Goal: Task Accomplishment & Management: Manage account settings

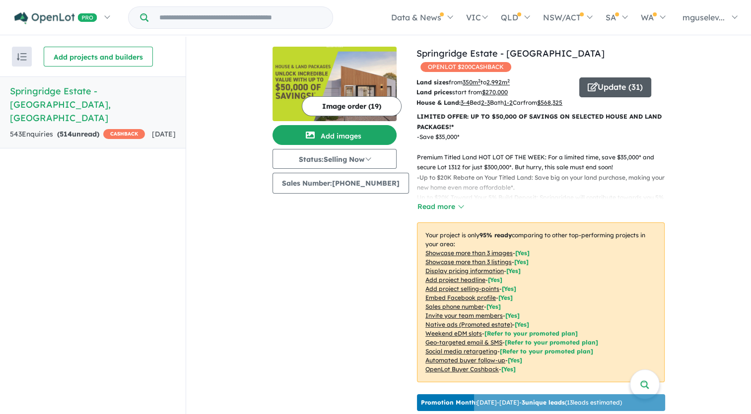
click at [610, 77] on button "Update ( 31 )" at bounding box center [616, 87] width 72 height 20
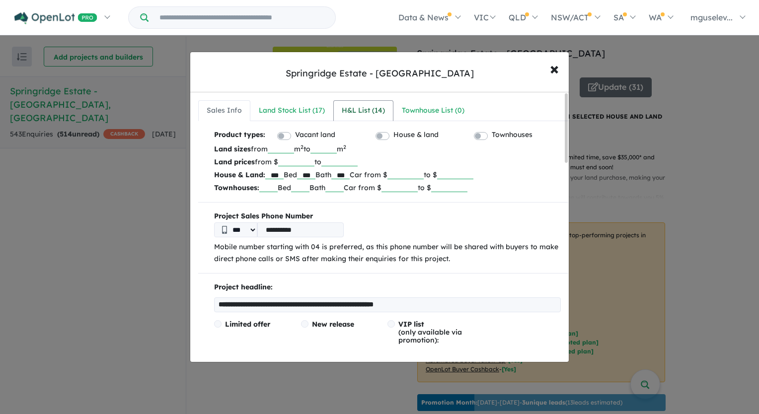
click at [366, 112] on div "H&L List ( 14 )" at bounding box center [363, 111] width 43 height 12
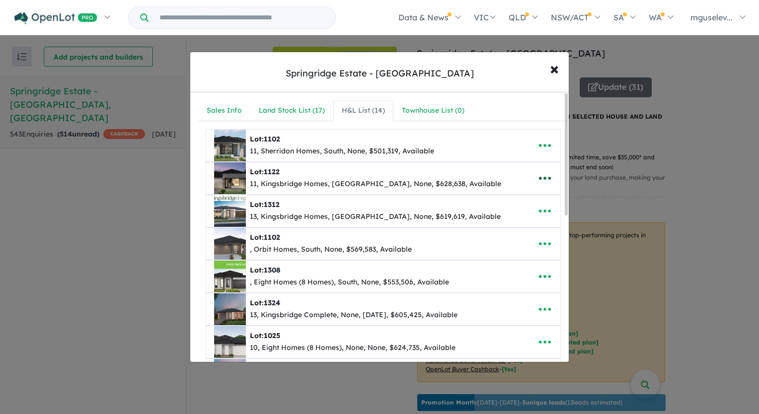
click at [539, 177] on icon "button" at bounding box center [545, 178] width 12 height 3
click at [516, 200] on link "Edit" at bounding box center [523, 203] width 74 height 23
select select "*****"
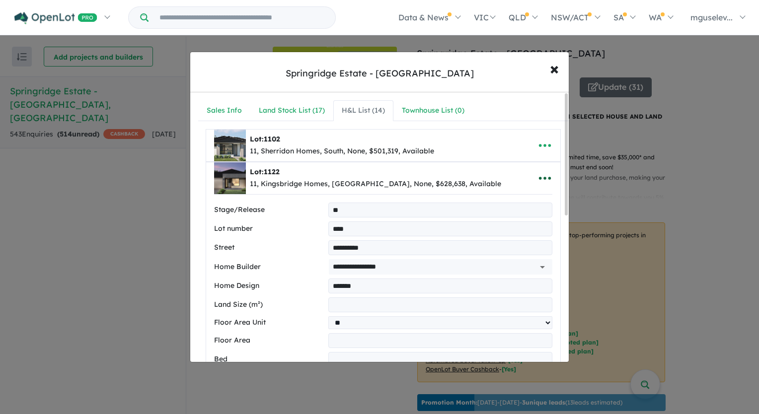
click at [541, 172] on icon "button" at bounding box center [544, 178] width 15 height 15
click at [507, 231] on link "Remove" at bounding box center [523, 226] width 74 height 23
select select "*****"
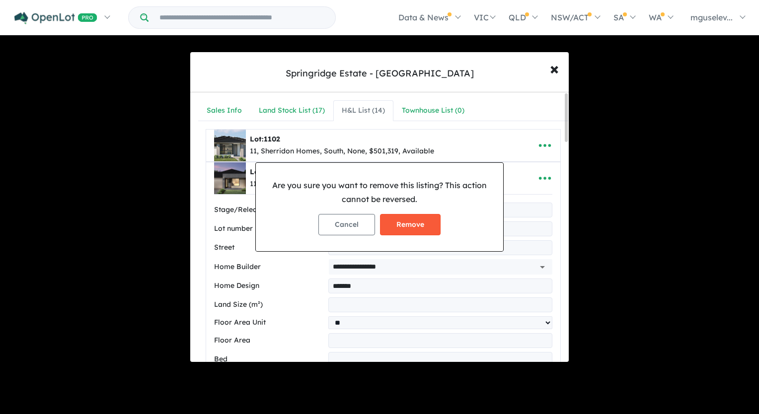
click at [416, 224] on button "Remove" at bounding box center [410, 224] width 61 height 21
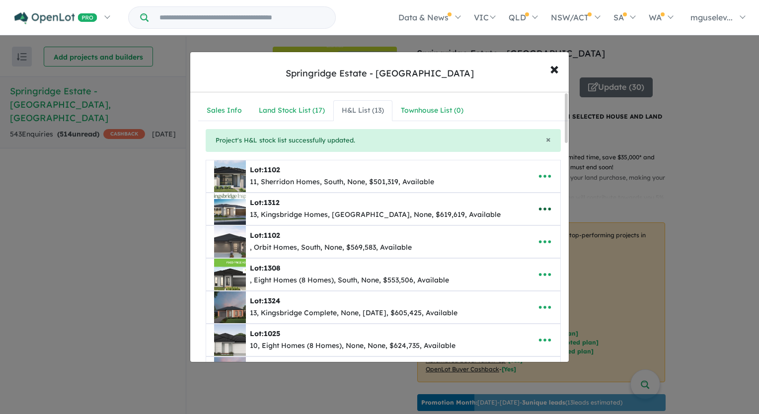
click at [540, 206] on icon "button" at bounding box center [544, 209] width 15 height 15
click at [502, 255] on link "Remove" at bounding box center [523, 256] width 74 height 23
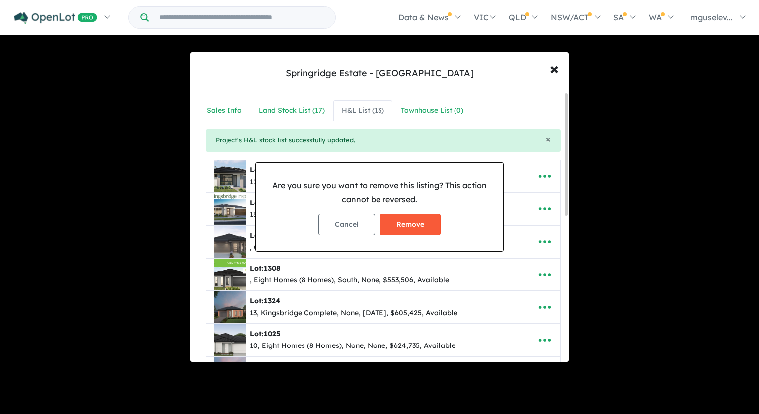
click at [430, 222] on button "Remove" at bounding box center [410, 224] width 61 height 21
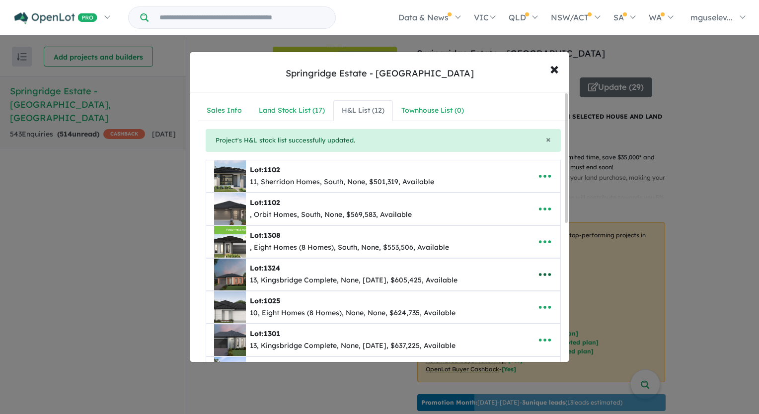
click at [537, 271] on icon "button" at bounding box center [544, 274] width 15 height 15
click at [505, 291] on link "Edit" at bounding box center [523, 299] width 74 height 23
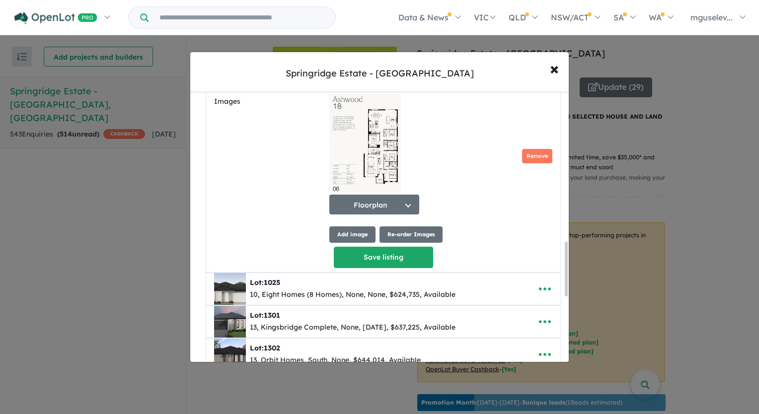
scroll to position [844, 0]
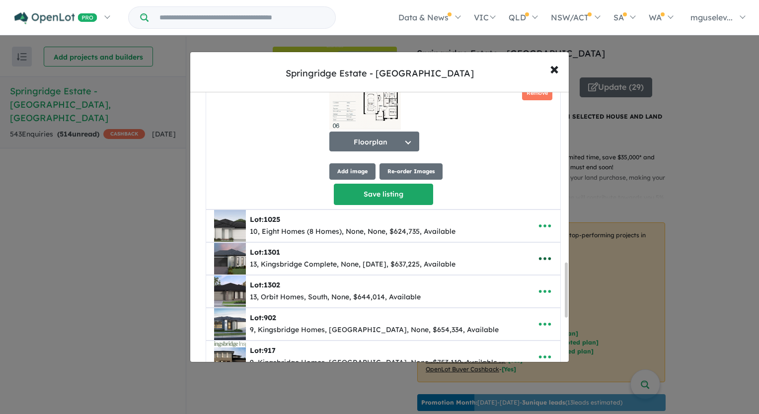
click at [537, 261] on icon "button" at bounding box center [544, 258] width 15 height 15
click at [520, 284] on link "Edit" at bounding box center [523, 284] width 74 height 23
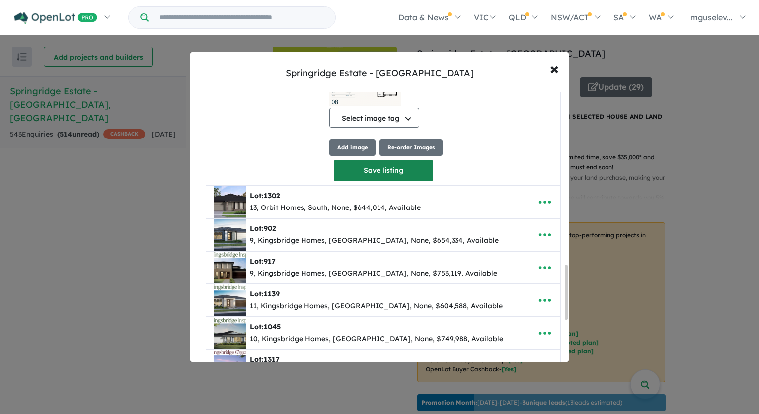
scroll to position [935, 0]
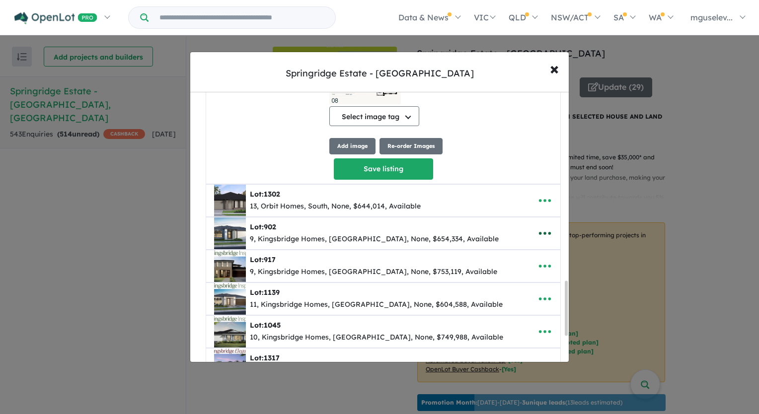
click at [544, 238] on icon "button" at bounding box center [544, 233] width 15 height 15
click at [515, 282] on link "Remove" at bounding box center [523, 281] width 74 height 23
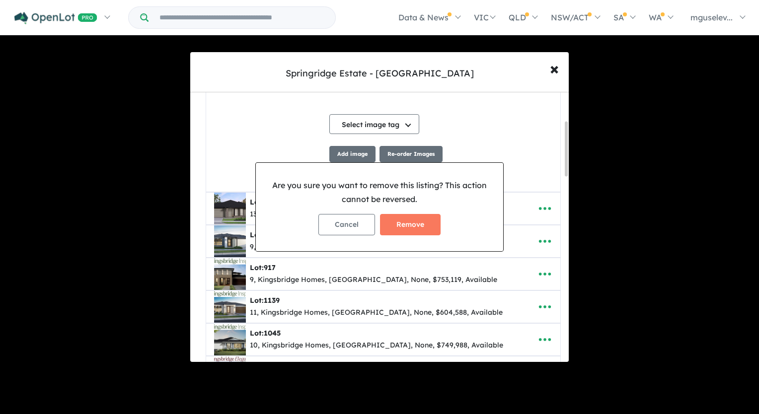
scroll to position [141, 0]
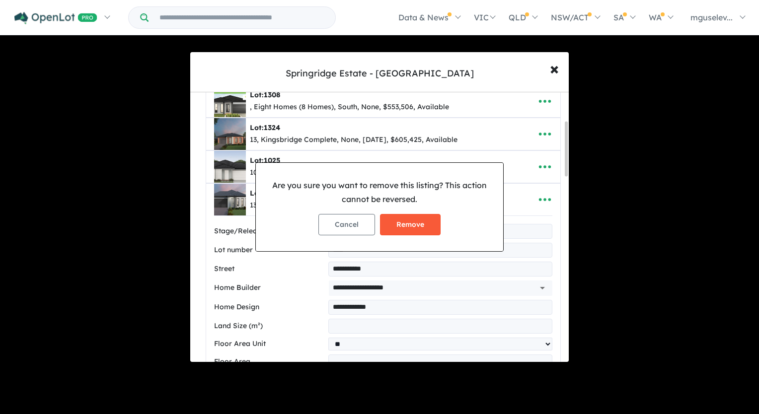
click at [419, 228] on button "Remove" at bounding box center [410, 224] width 61 height 21
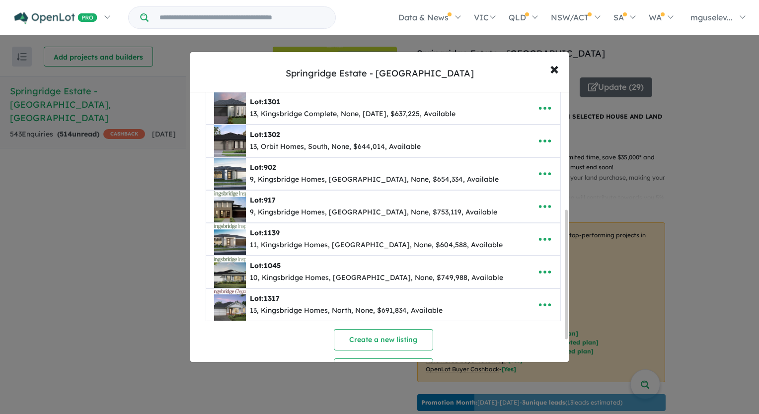
scroll to position [248, 0]
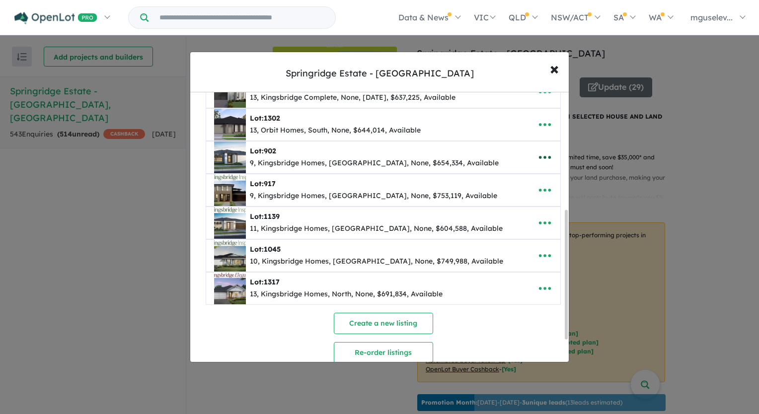
click at [541, 152] on icon "button" at bounding box center [544, 157] width 15 height 15
click at [513, 205] on link "Remove" at bounding box center [523, 205] width 74 height 23
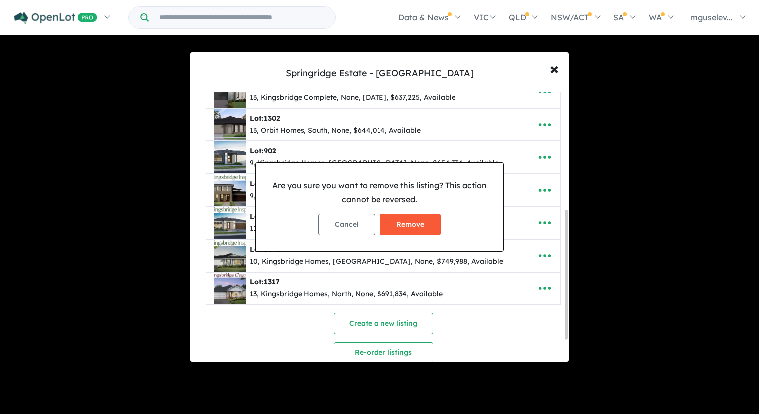
click at [408, 224] on button "Remove" at bounding box center [410, 224] width 61 height 21
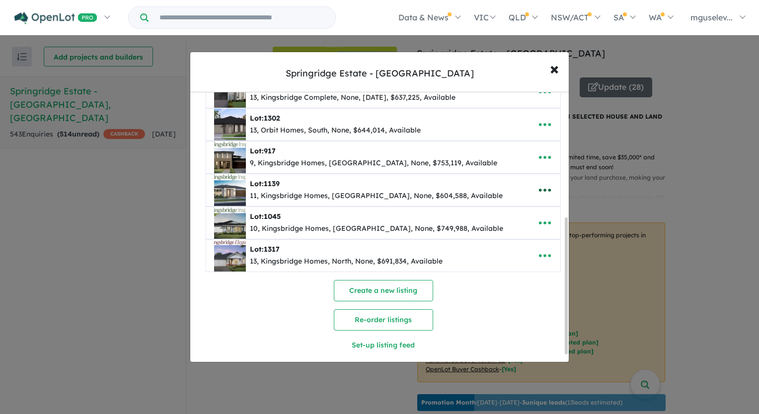
click at [539, 189] on icon "button" at bounding box center [545, 190] width 12 height 3
click at [516, 234] on link "Remove" at bounding box center [523, 237] width 74 height 23
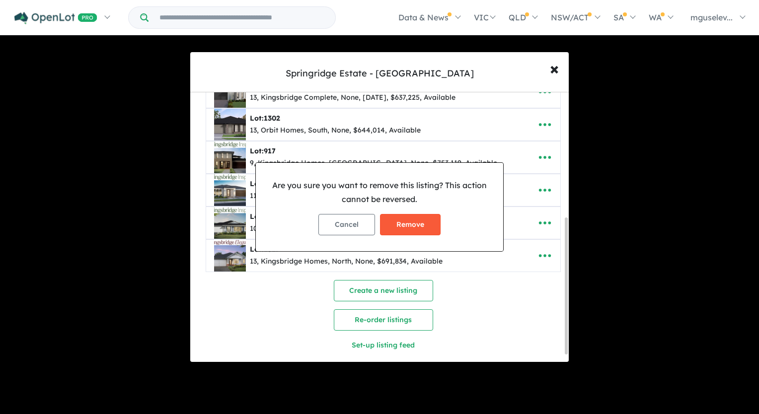
click at [421, 227] on button "Remove" at bounding box center [410, 224] width 61 height 21
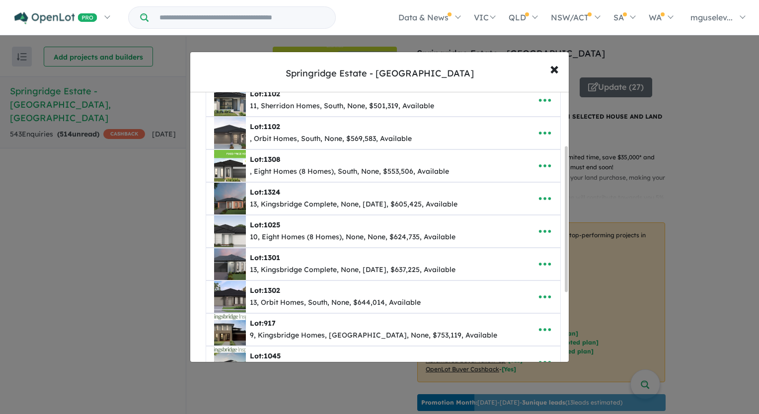
scroll to position [99, 0]
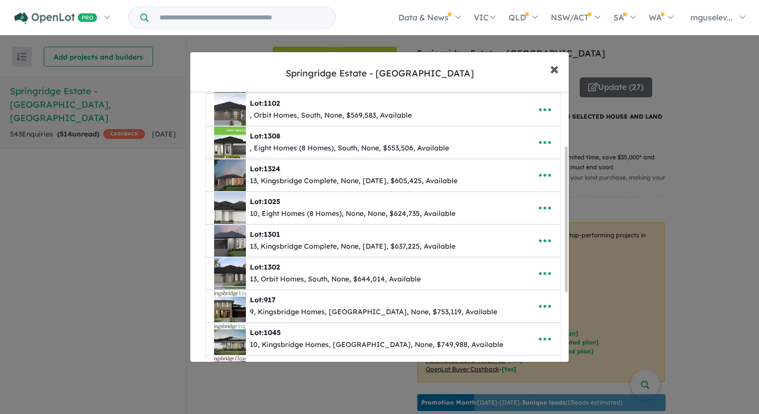
click at [557, 68] on span "×" at bounding box center [554, 68] width 9 height 21
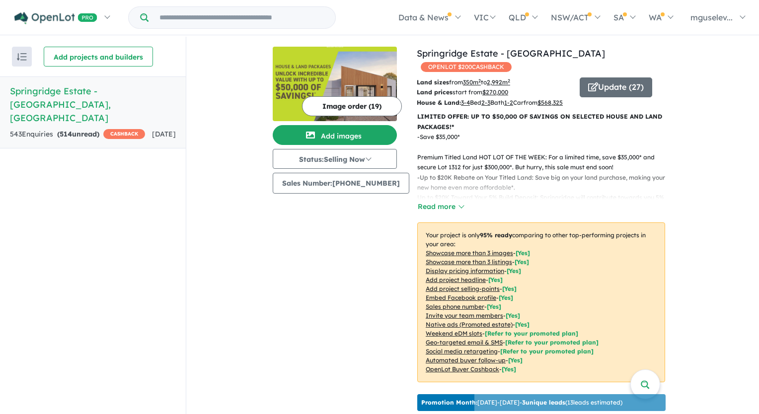
scroll to position [0, 0]
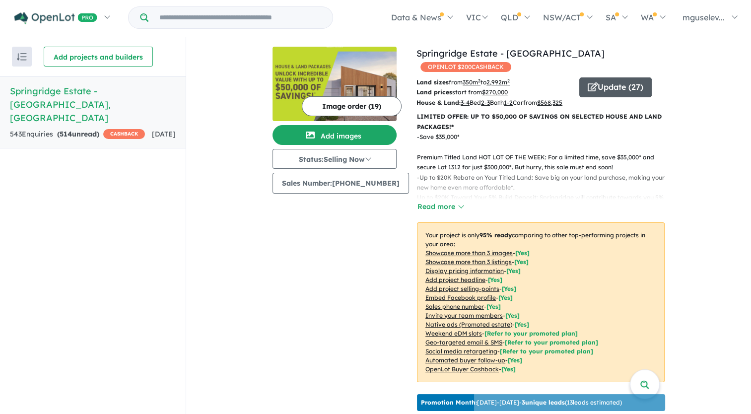
click at [598, 77] on button "Update ( 27 )" at bounding box center [616, 87] width 73 height 20
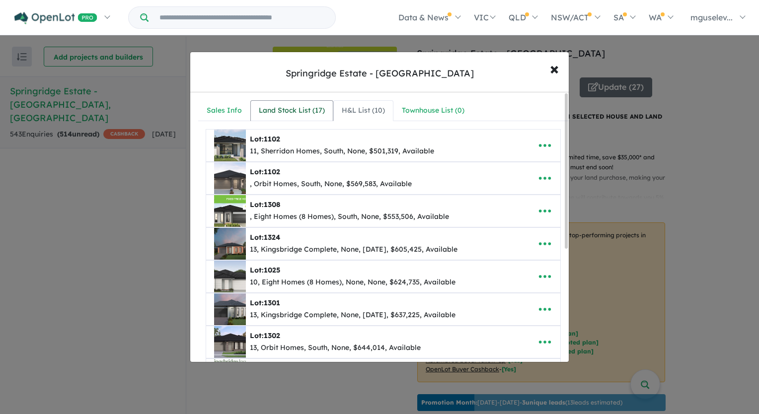
click at [294, 109] on div "Land Stock List ( 17 )" at bounding box center [292, 111] width 66 height 12
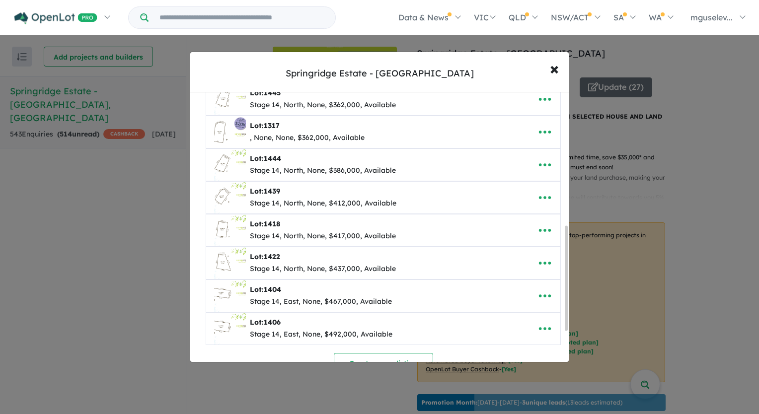
scroll to position [348, 0]
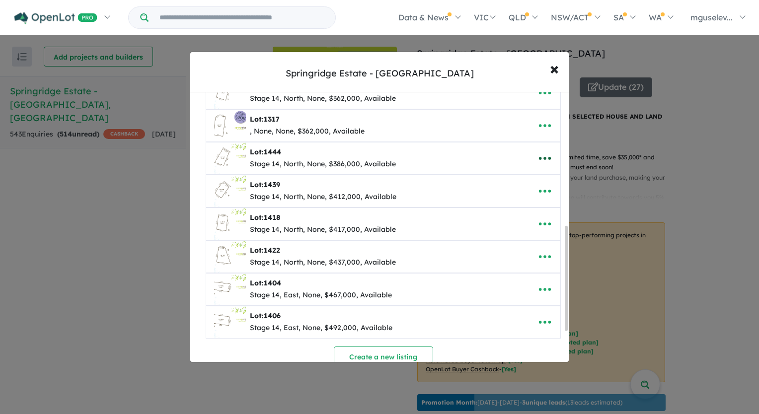
click at [537, 154] on icon "button" at bounding box center [544, 158] width 15 height 15
click at [519, 183] on link "Edit" at bounding box center [523, 183] width 74 height 23
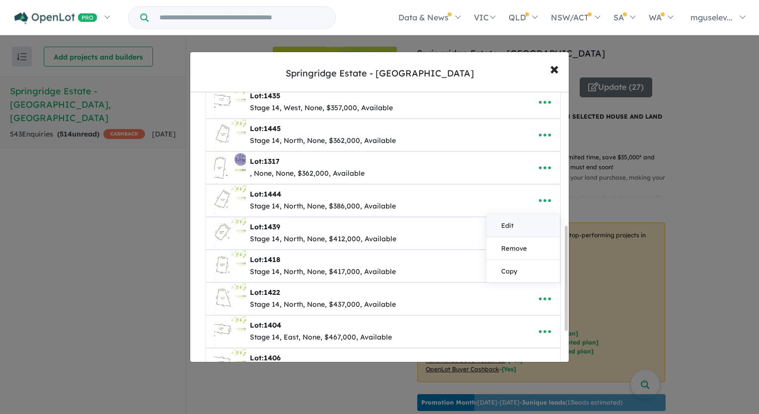
select select "*****"
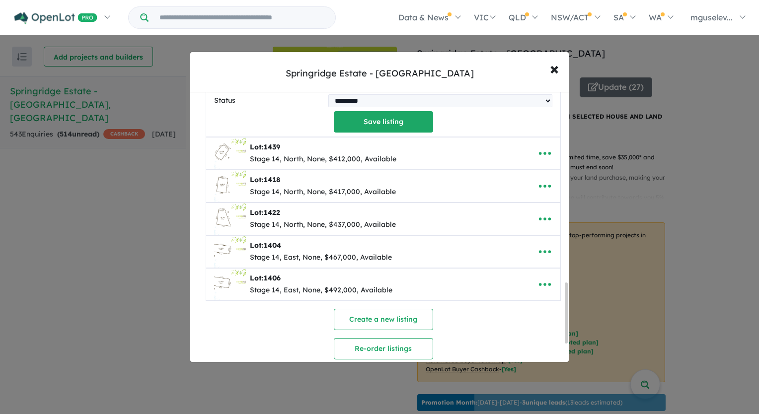
scroll to position [901, 0]
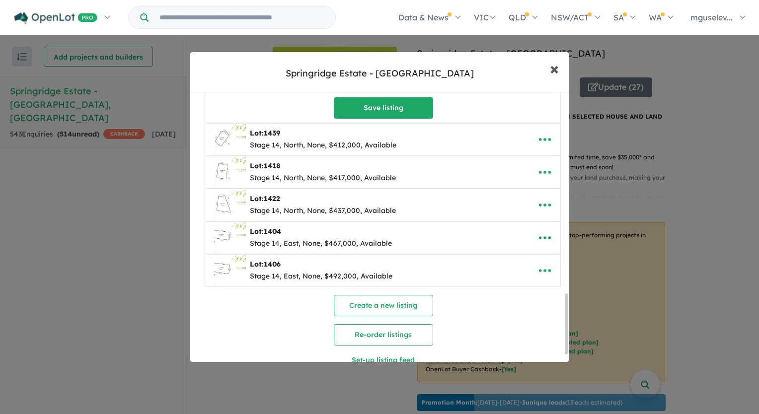
click at [559, 62] on button "× Close" at bounding box center [554, 68] width 29 height 27
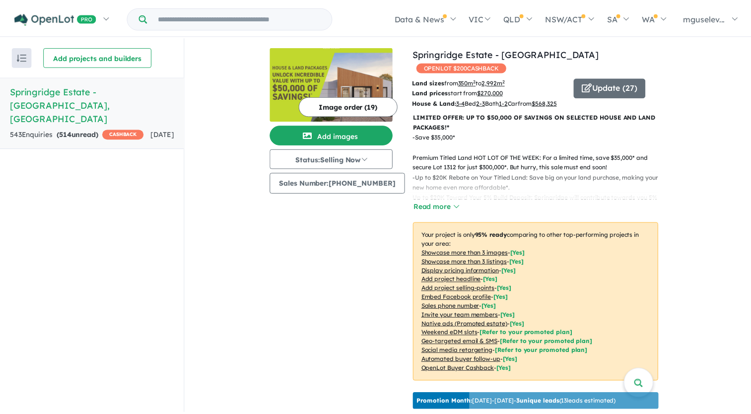
scroll to position [0, 0]
